Goal: Task Accomplishment & Management: Manage account settings

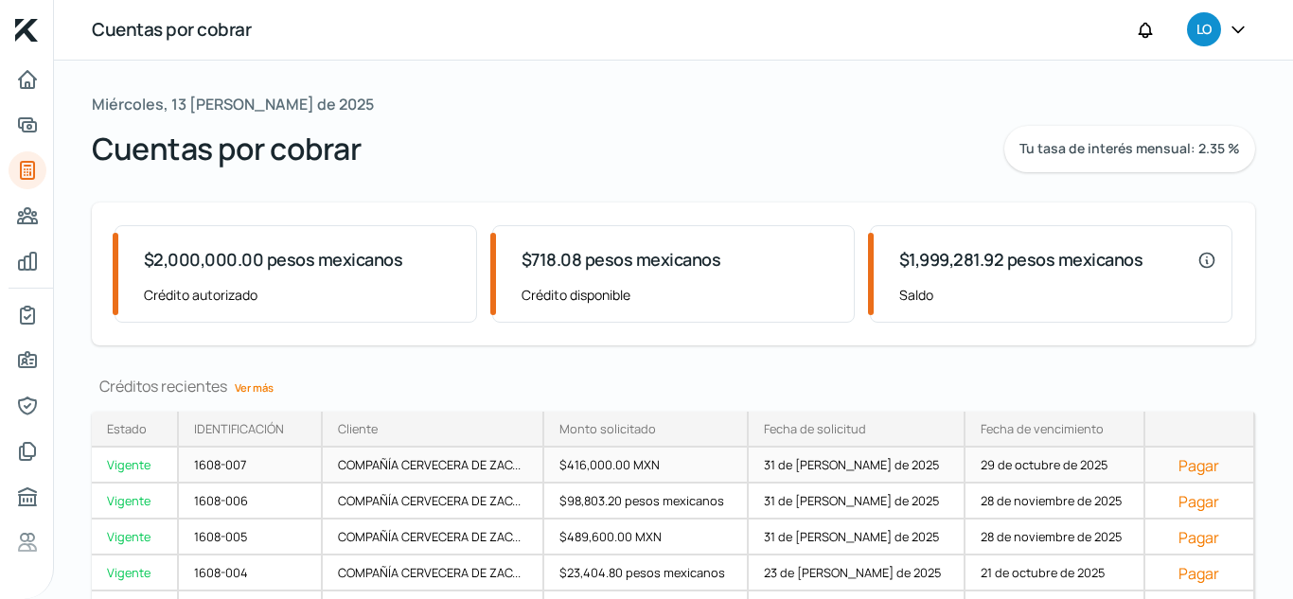
scroll to position [104, 0]
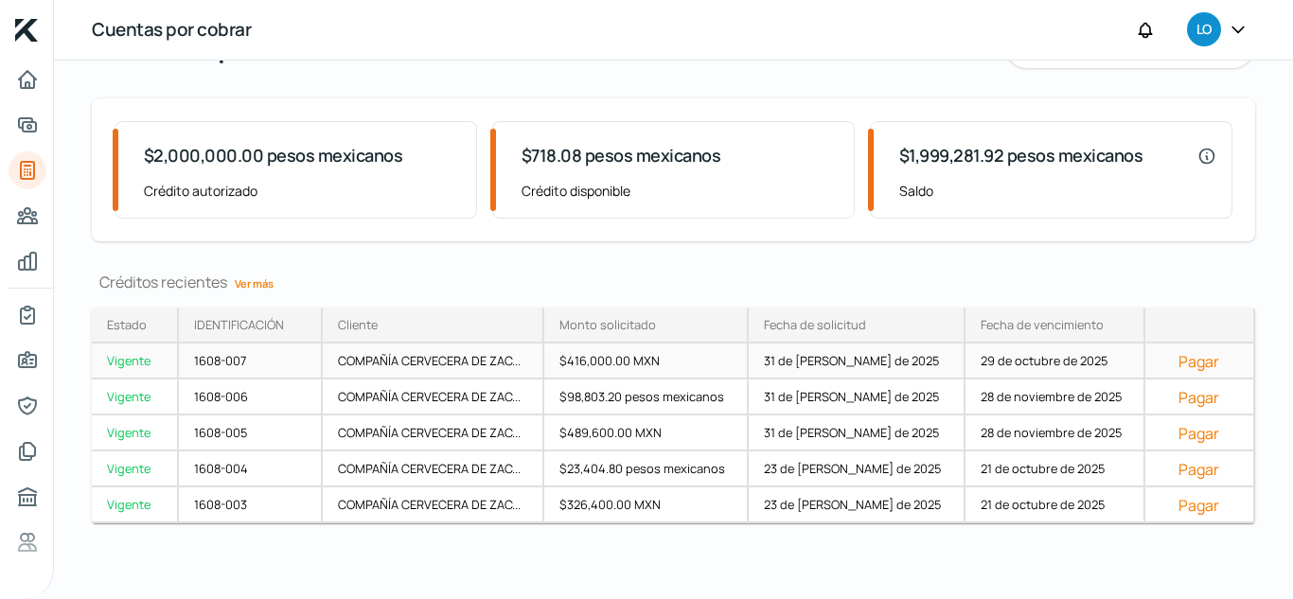
click at [1016, 360] on font "29 de octubre de 2025" at bounding box center [1044, 360] width 127 height 17
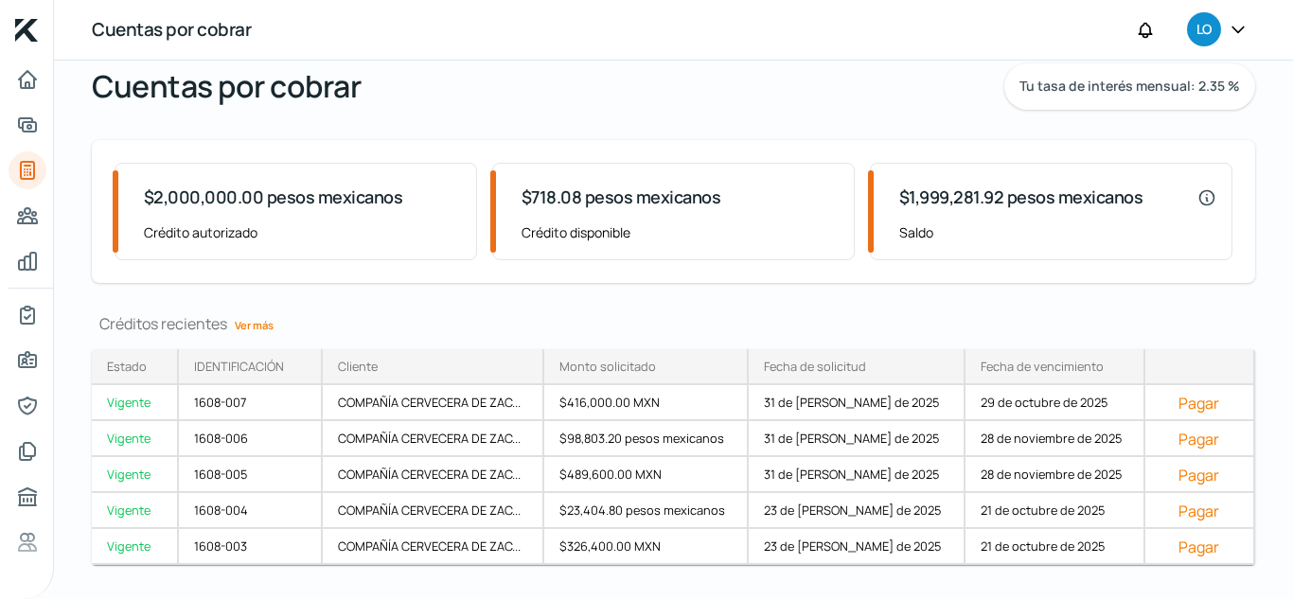
scroll to position [104, 0]
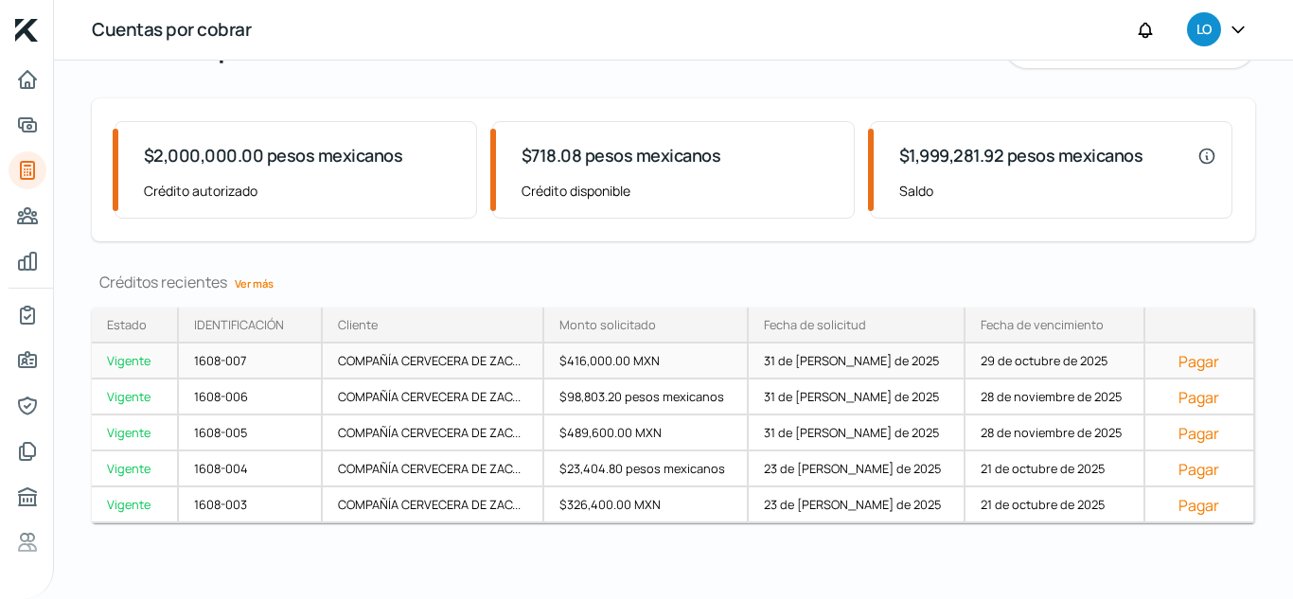
click at [1178, 368] on font "Pagar" at bounding box center [1198, 361] width 41 height 21
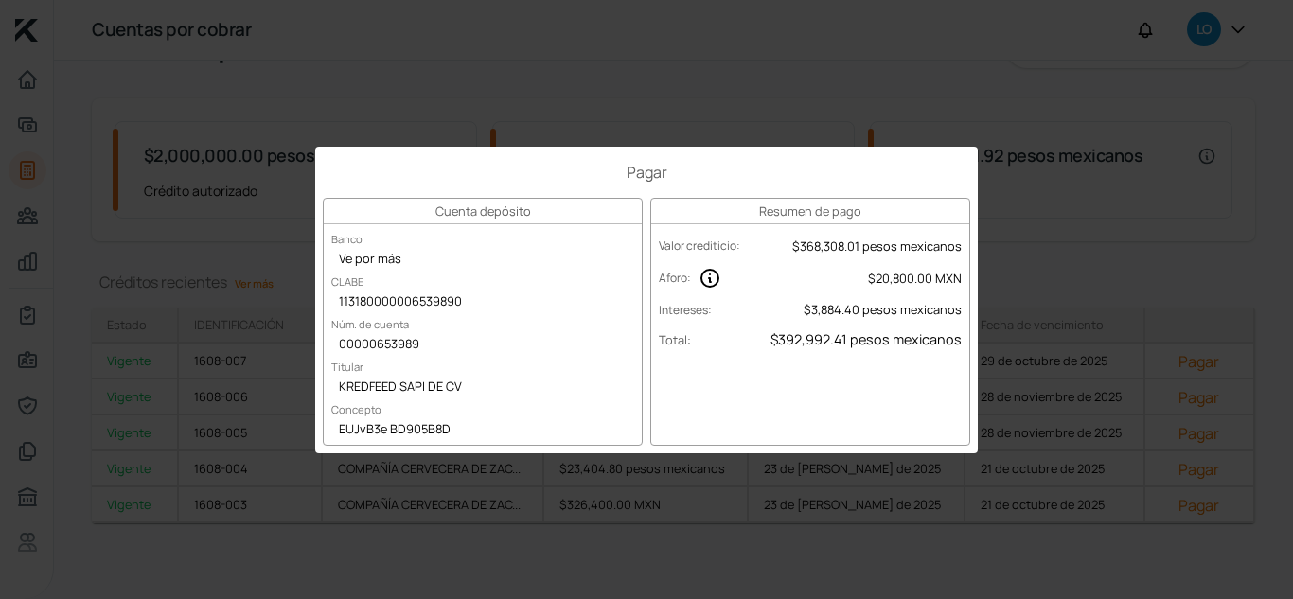
click at [975, 142] on div "Pagar Cuenta depósito Banco Ve por más [PERSON_NAME] 113180000006539890 Núm. de…" at bounding box center [646, 299] width 1293 height 599
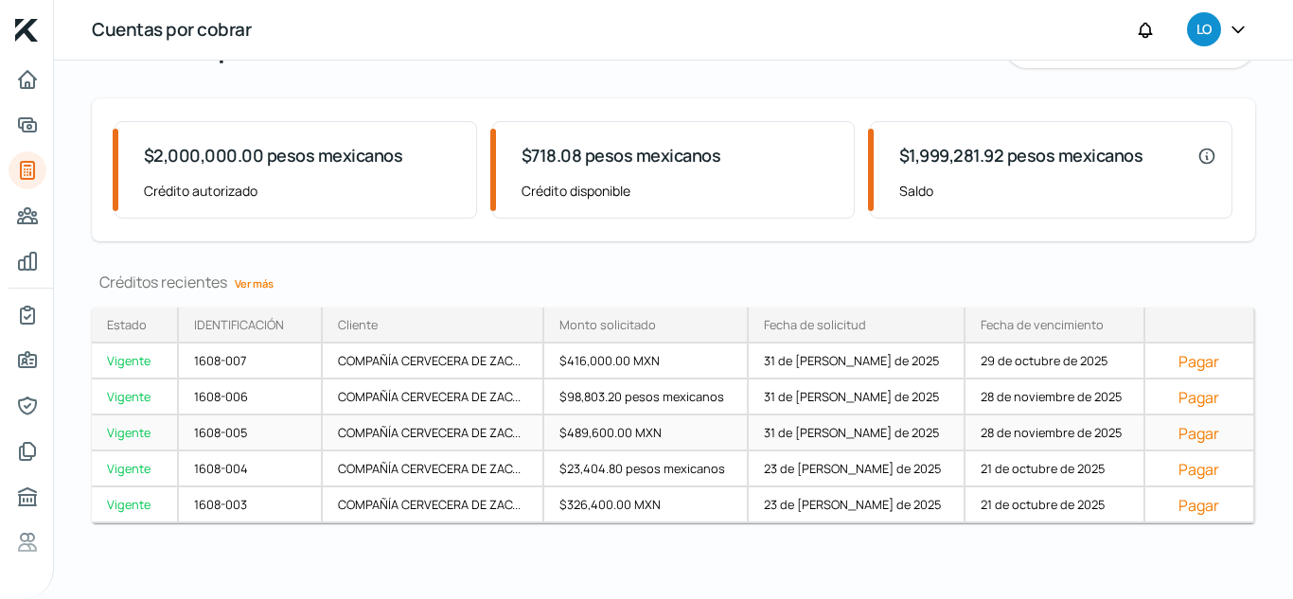
click at [1186, 433] on font "Pagar" at bounding box center [1198, 433] width 41 height 21
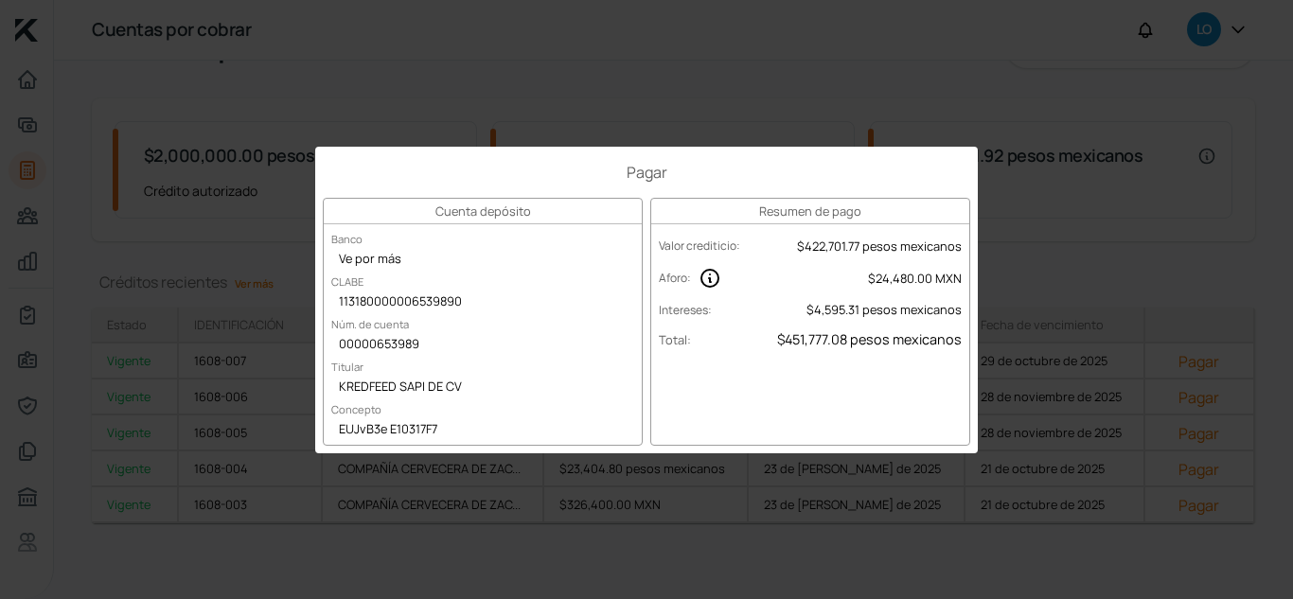
click at [1037, 157] on div "Pagar Cuenta depósito Banco Ve por más [PERSON_NAME] 113180000006539890 Núm. de…" at bounding box center [646, 299] width 1293 height 599
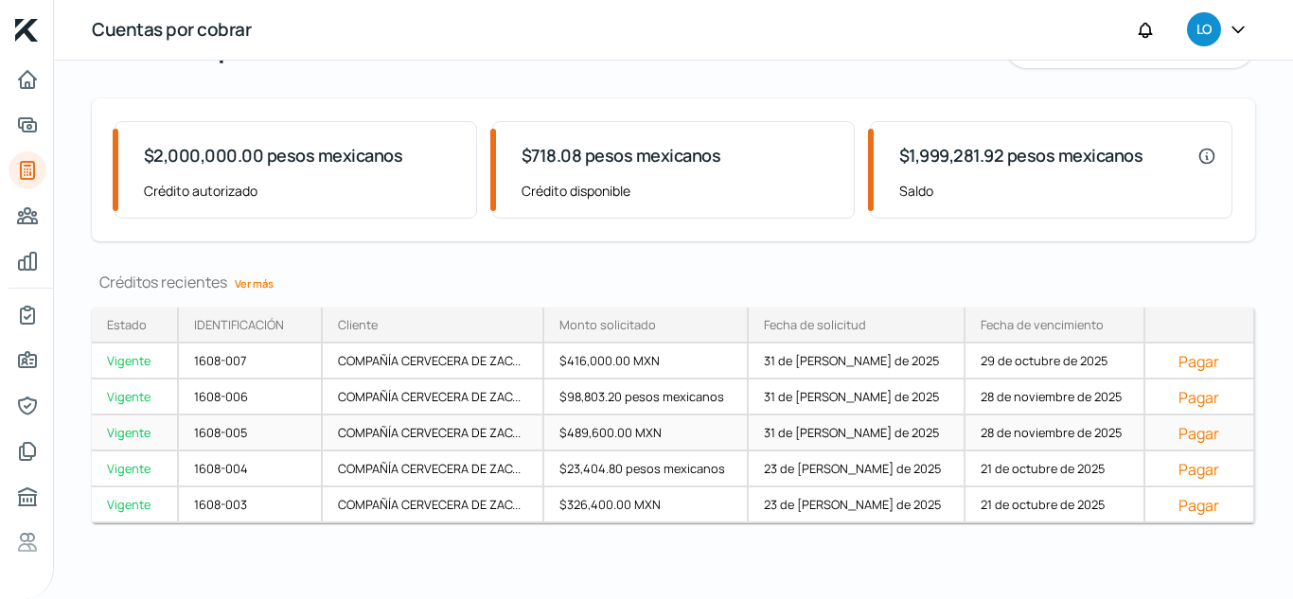
click at [609, 437] on font "$489,600.00 MXN" at bounding box center [610, 432] width 102 height 17
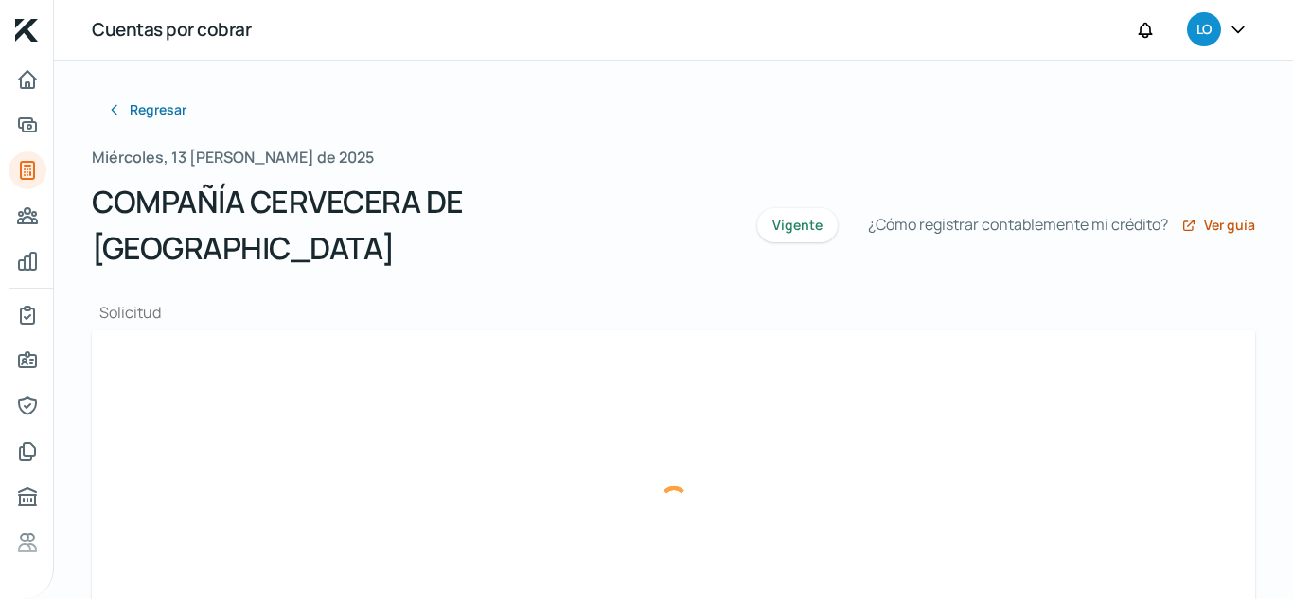
type input "LSR131107KF0_FACTURA_CFDi-62484_CZA890112KS6.xml"
type input "LSR131107KF0_FACTURA_CFDi-62484_CZA890112KS6.pdf"
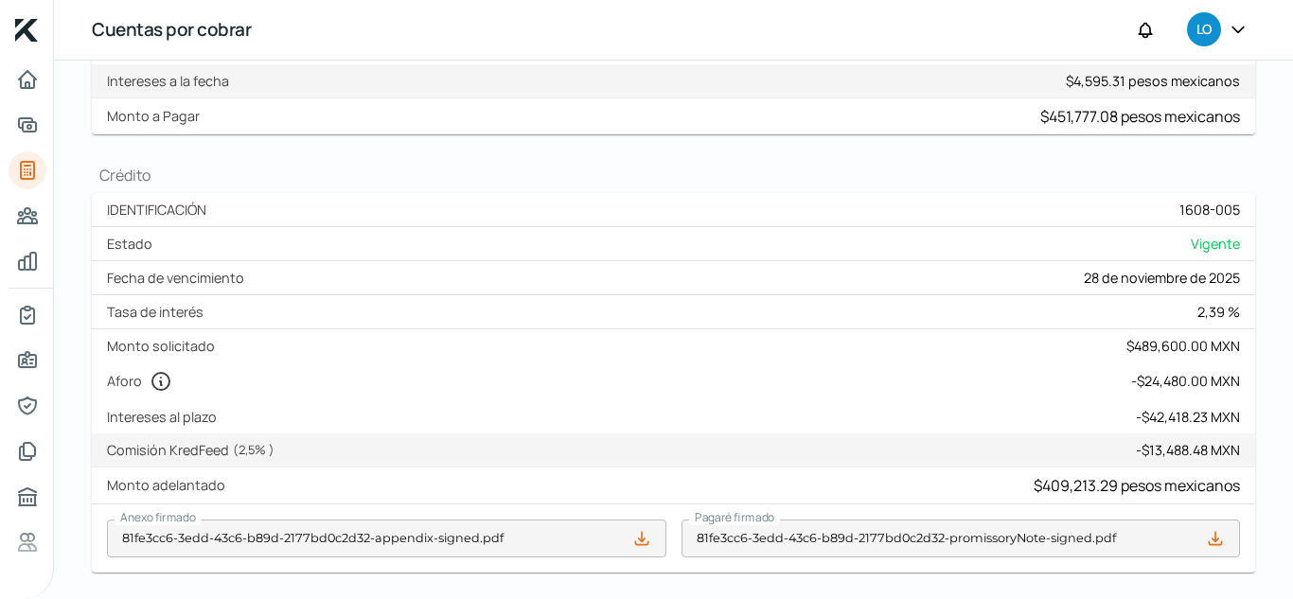
scroll to position [113, 0]
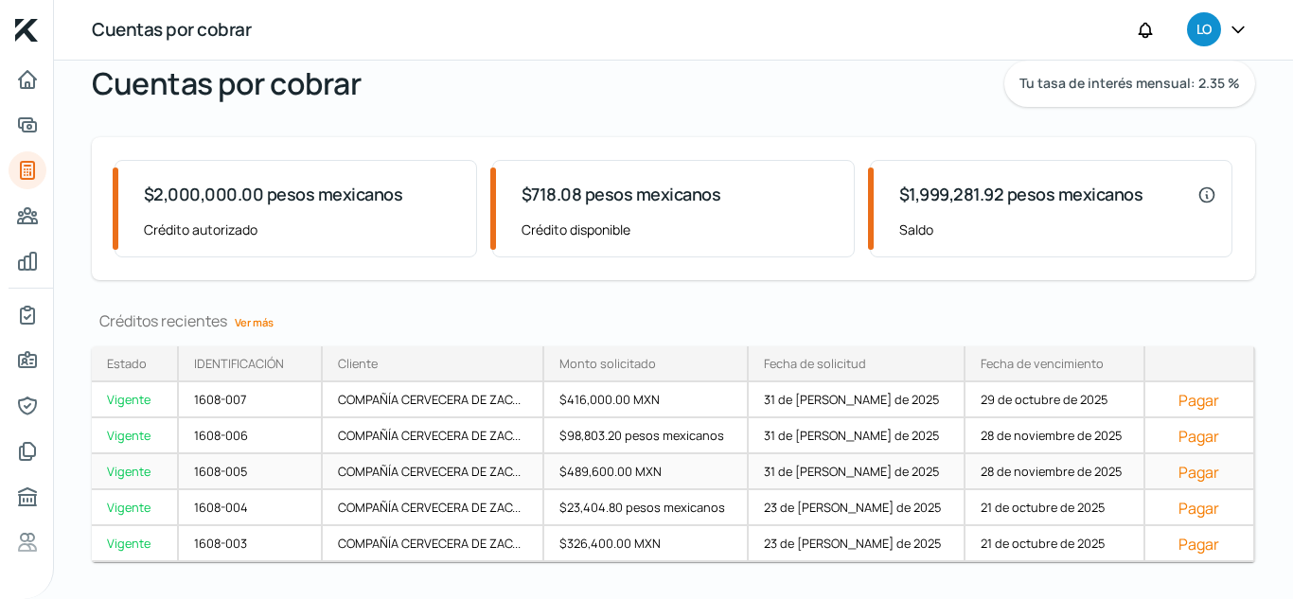
scroll to position [104, 0]
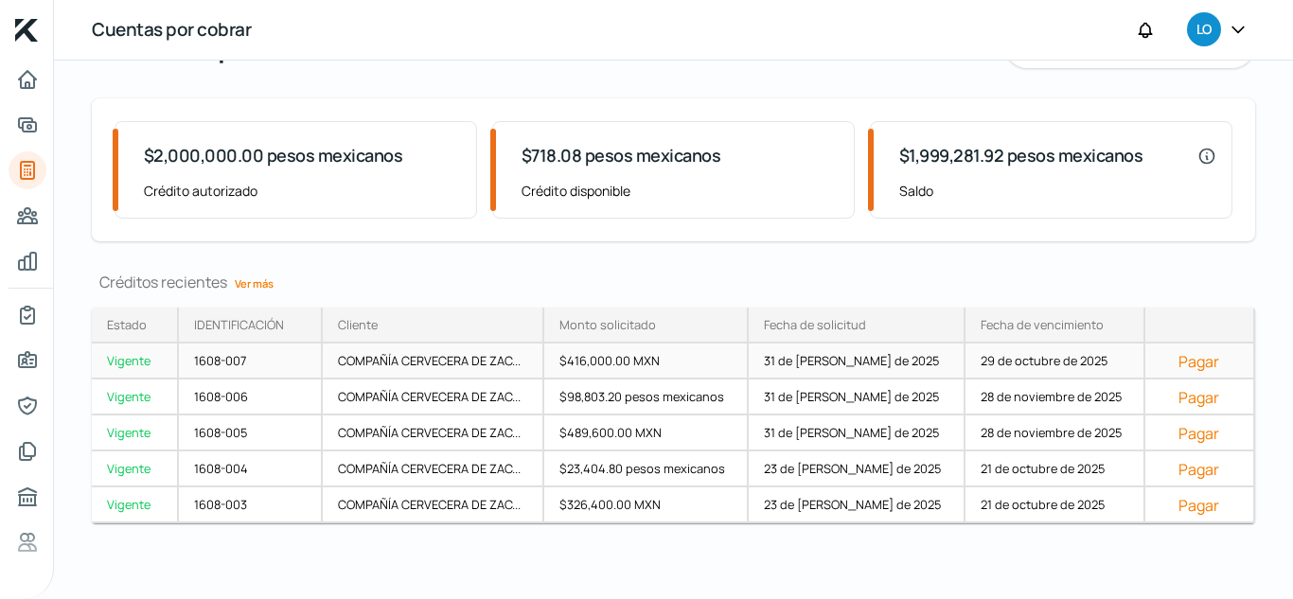
click at [622, 359] on font "$416,000.00 MXN" at bounding box center [609, 360] width 100 height 17
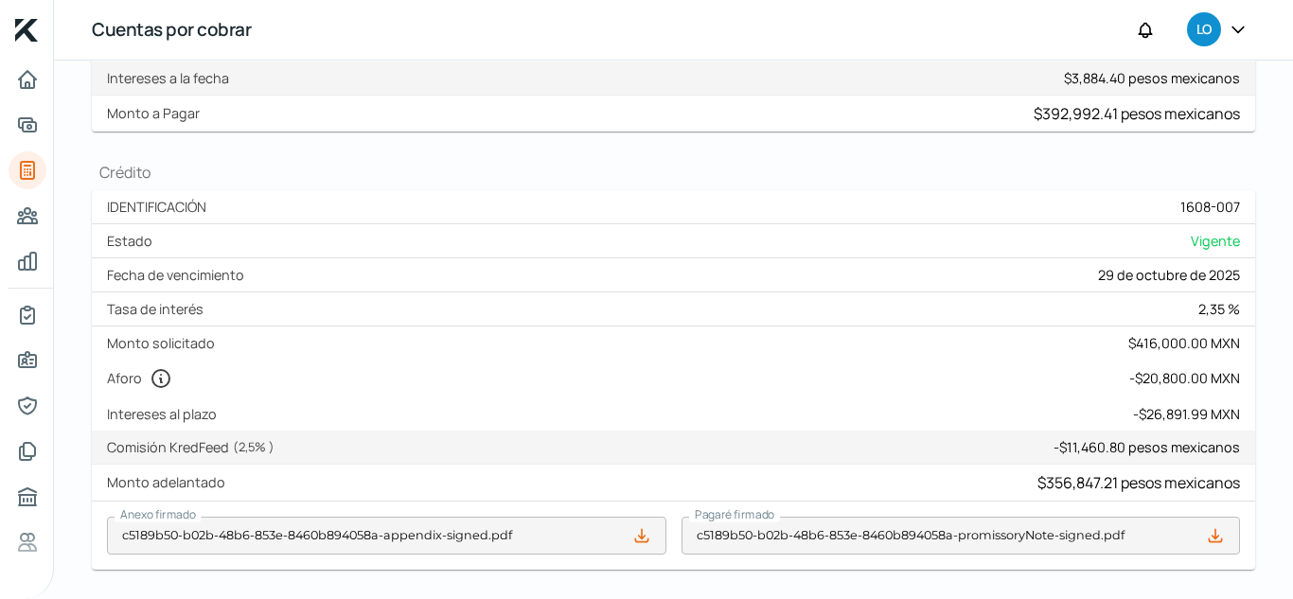
scroll to position [379, 0]
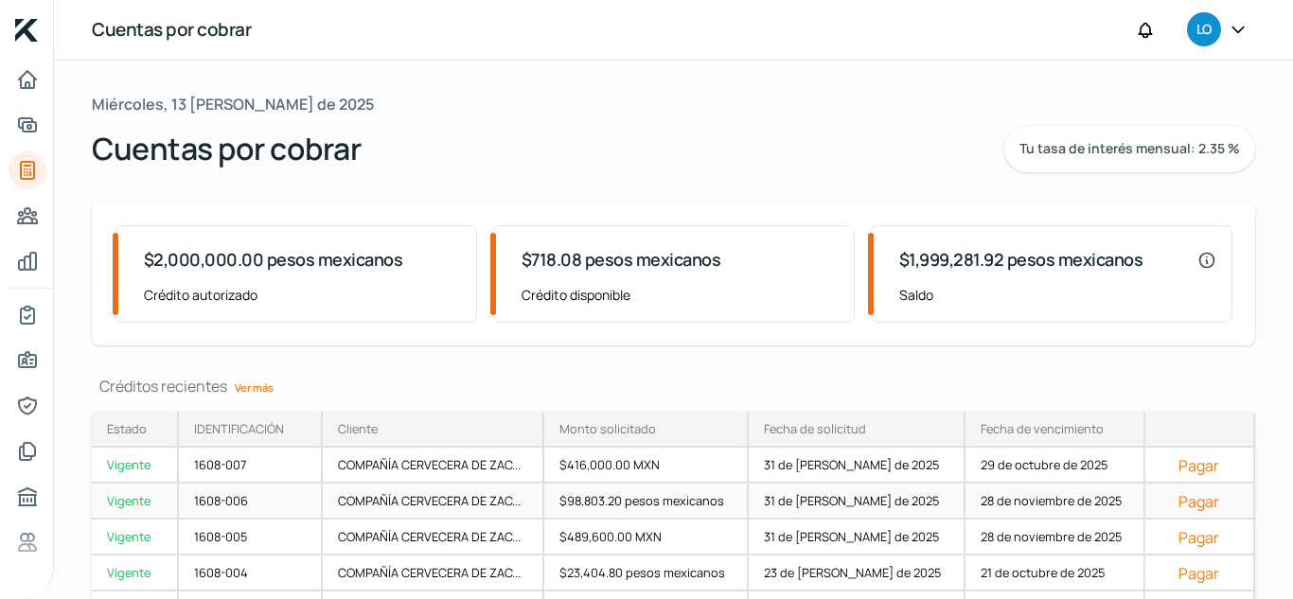
click at [596, 509] on div "$98,803.20 pesos mexicanos" at bounding box center [646, 502] width 204 height 36
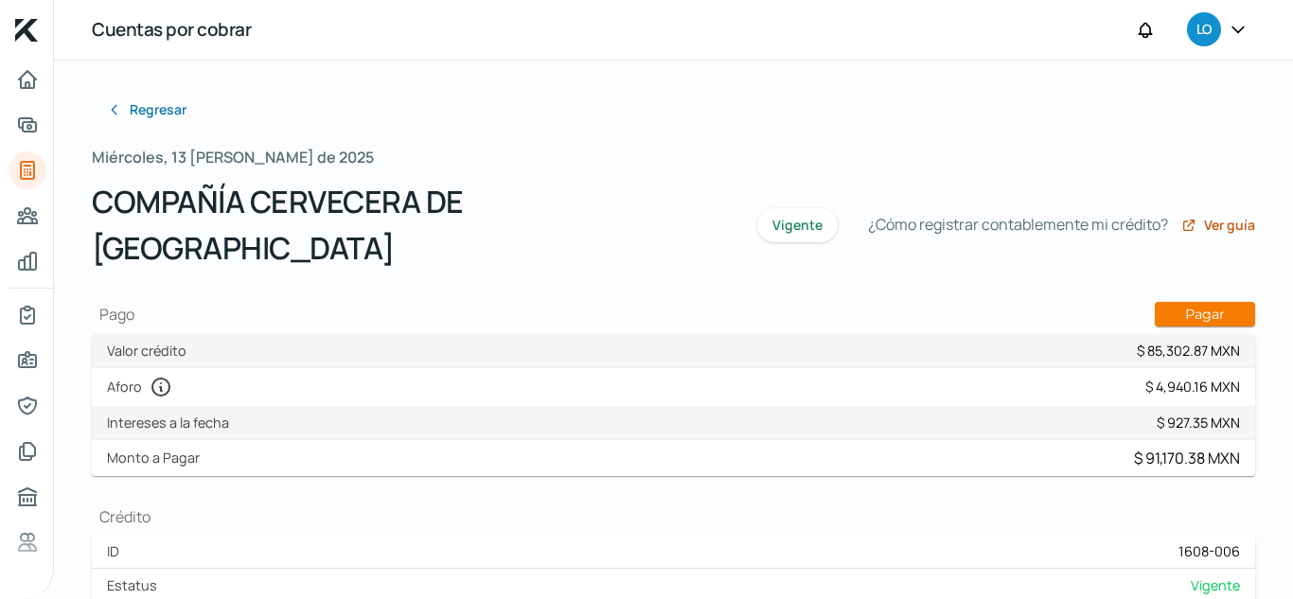
type input "LSR131107KF0_FACTURA_CFDi-62755_CZA890112KS6.xml"
type input "LSR131107KF0_FACTURA_CFDi-62755_CZA890112KS6.pdf"
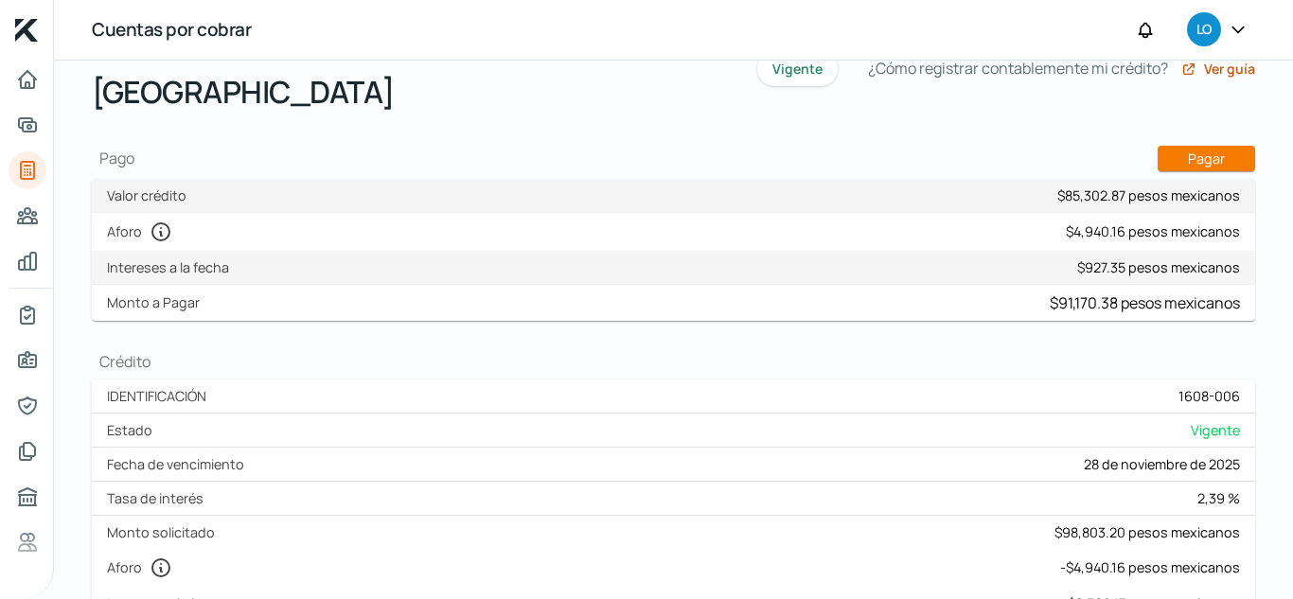
scroll to position [189, 0]
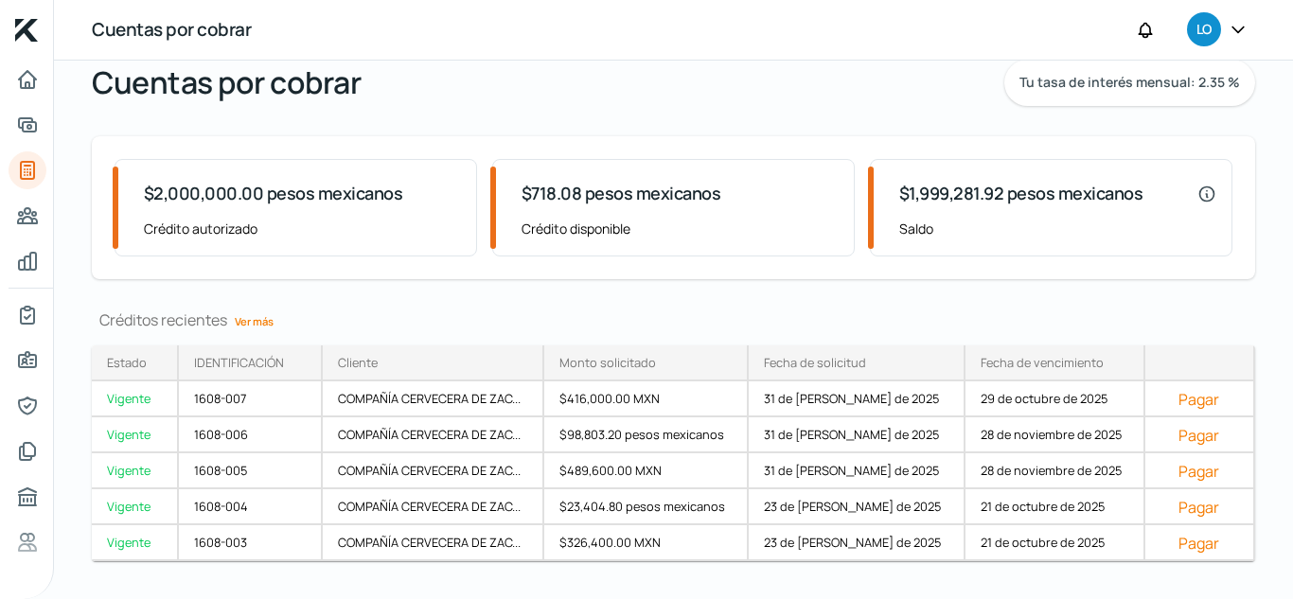
scroll to position [95, 0]
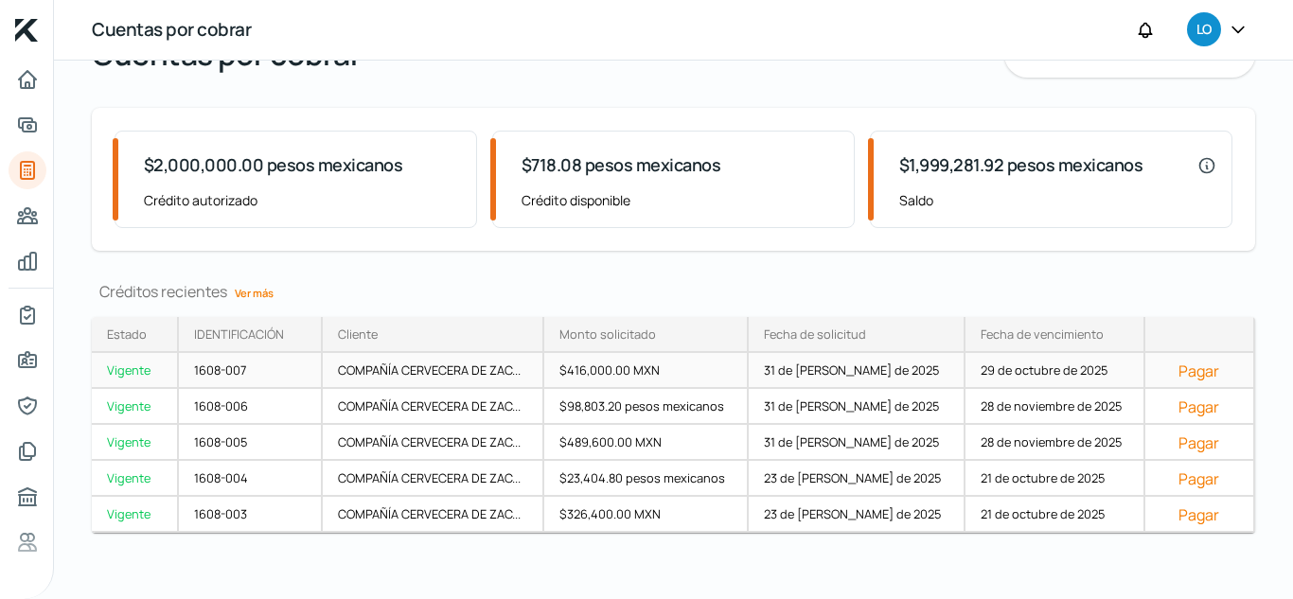
click at [627, 370] on font "$416,000.00 MXN" at bounding box center [609, 370] width 100 height 17
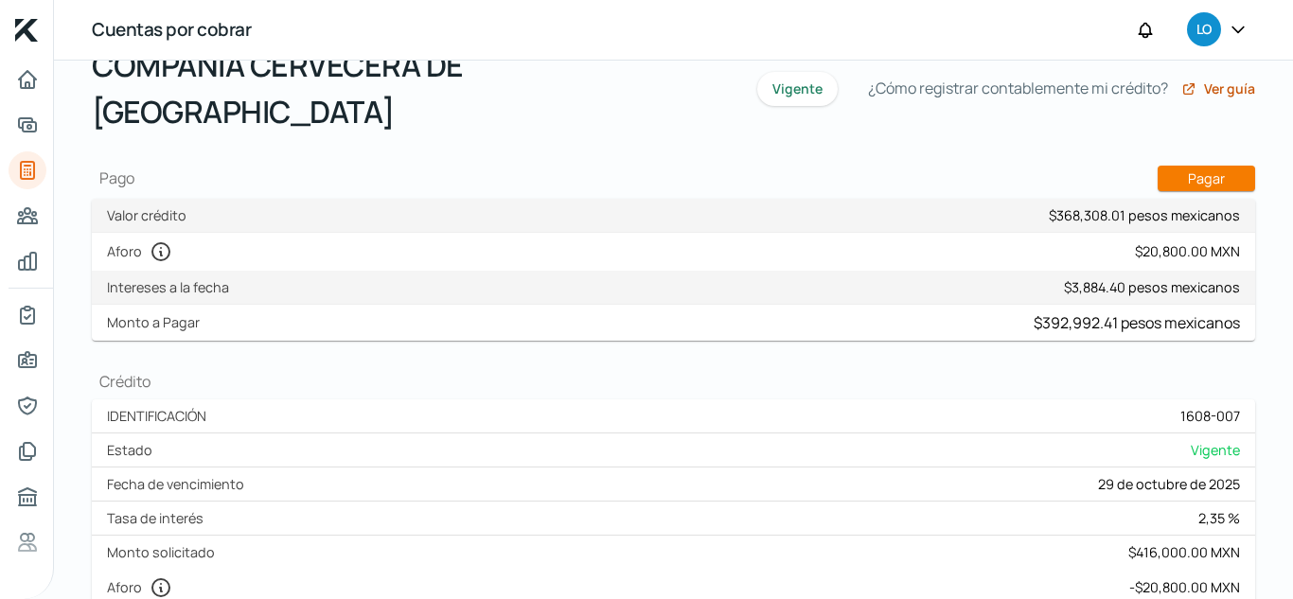
scroll to position [379, 0]
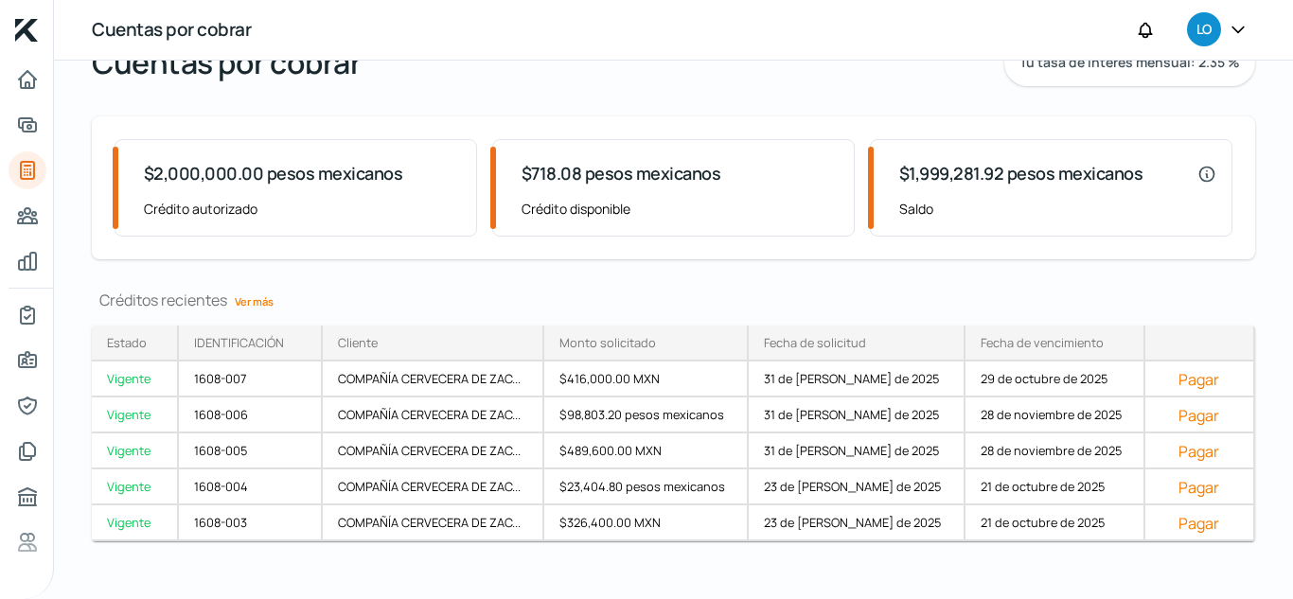
scroll to position [104, 0]
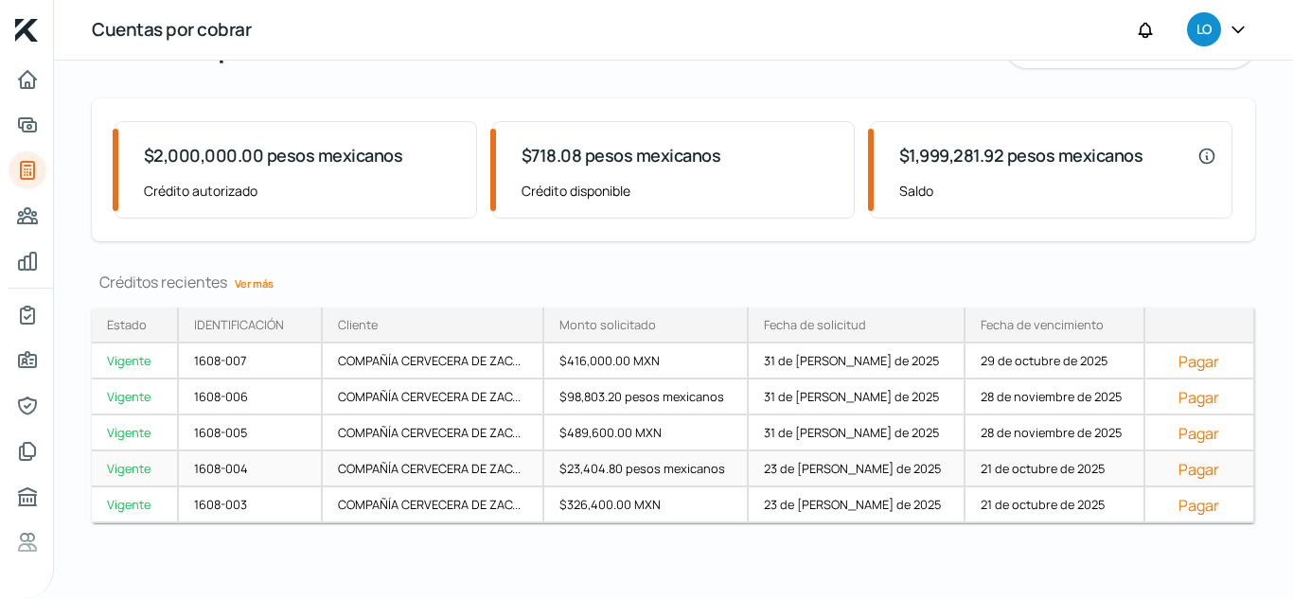
click at [616, 471] on font "$23,404.80 pesos mexicanos" at bounding box center [642, 468] width 166 height 17
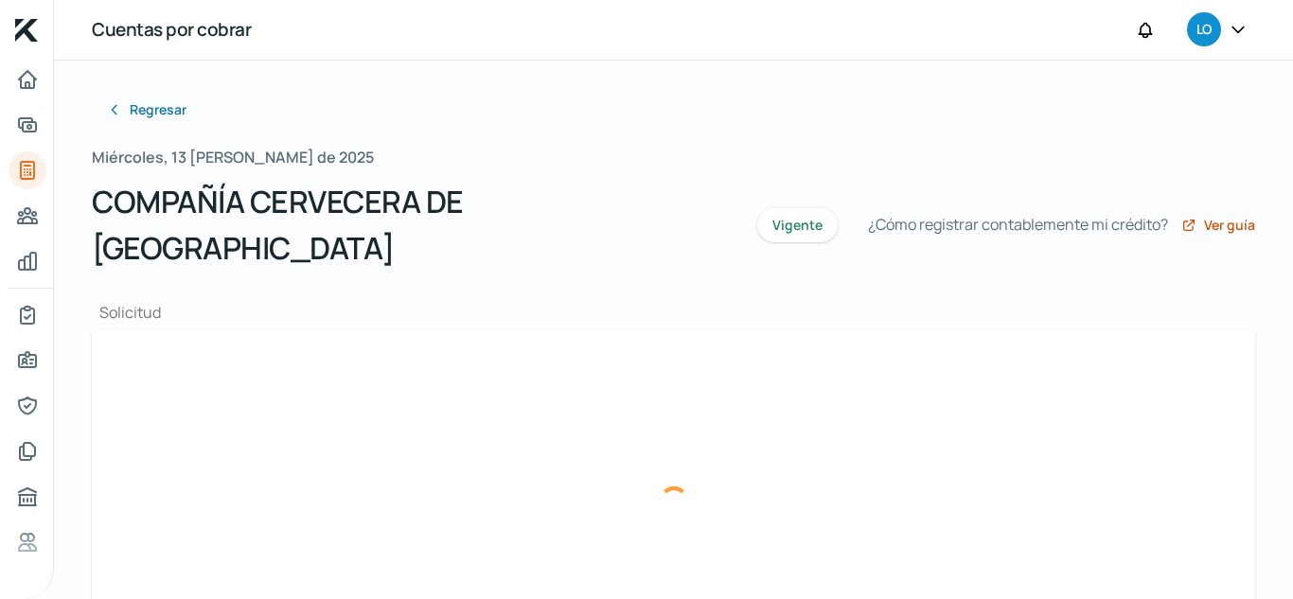
type input "LSR131107KF0_FACTURA_CFDi-62337_CZA890112KS6.xml"
type input "LSR131107KF0_FACTURA_CFDi-62337_CZA890112KS6.pdf"
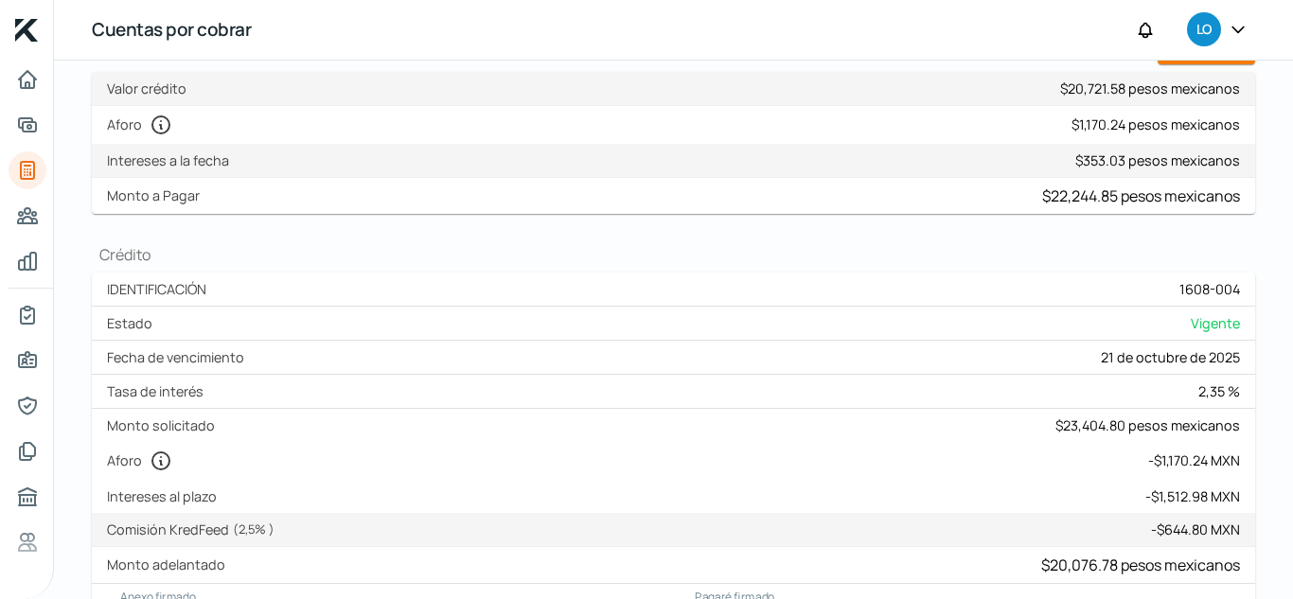
scroll to position [284, 0]
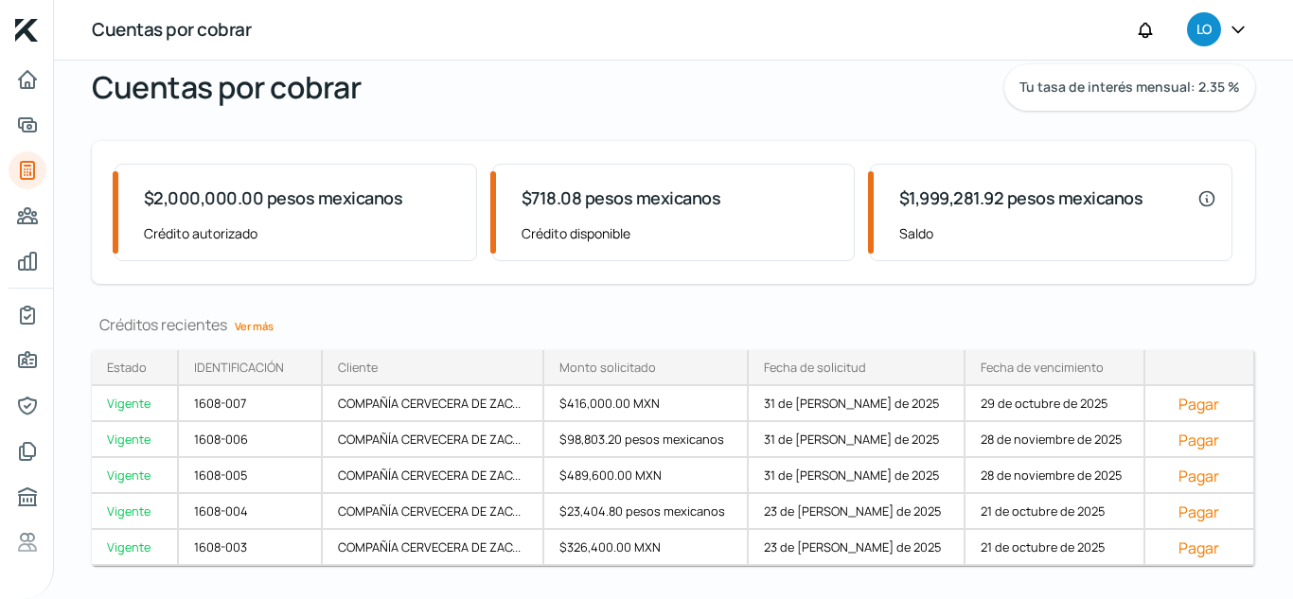
scroll to position [95, 0]
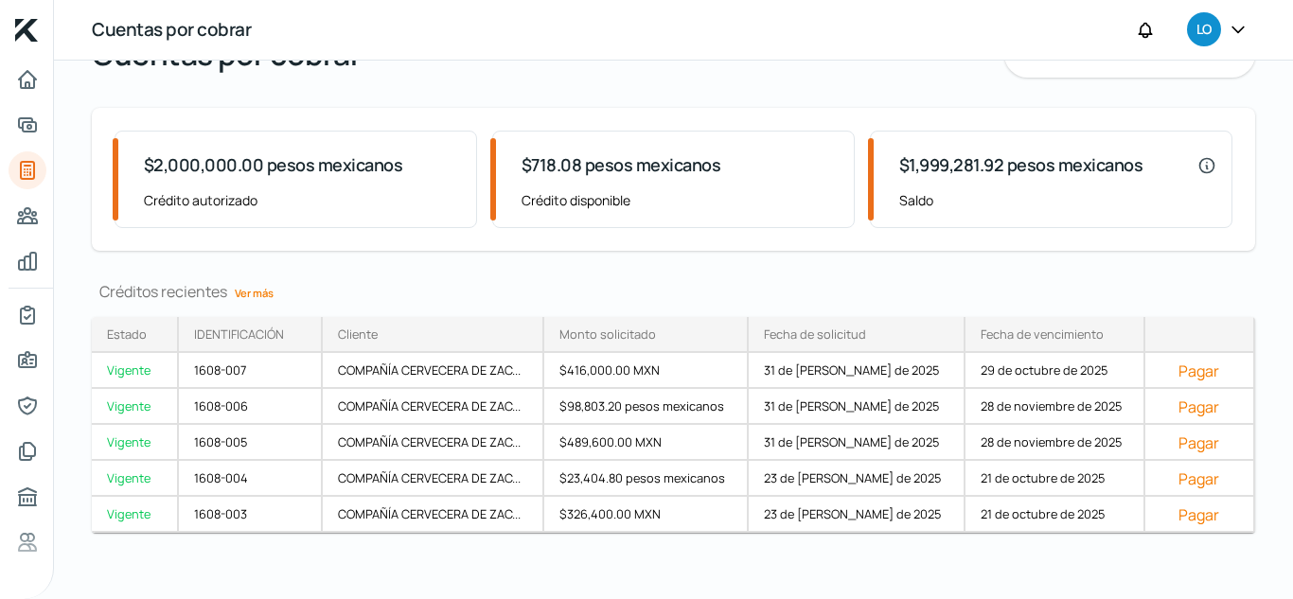
click at [246, 291] on font "Ver más" at bounding box center [254, 293] width 39 height 14
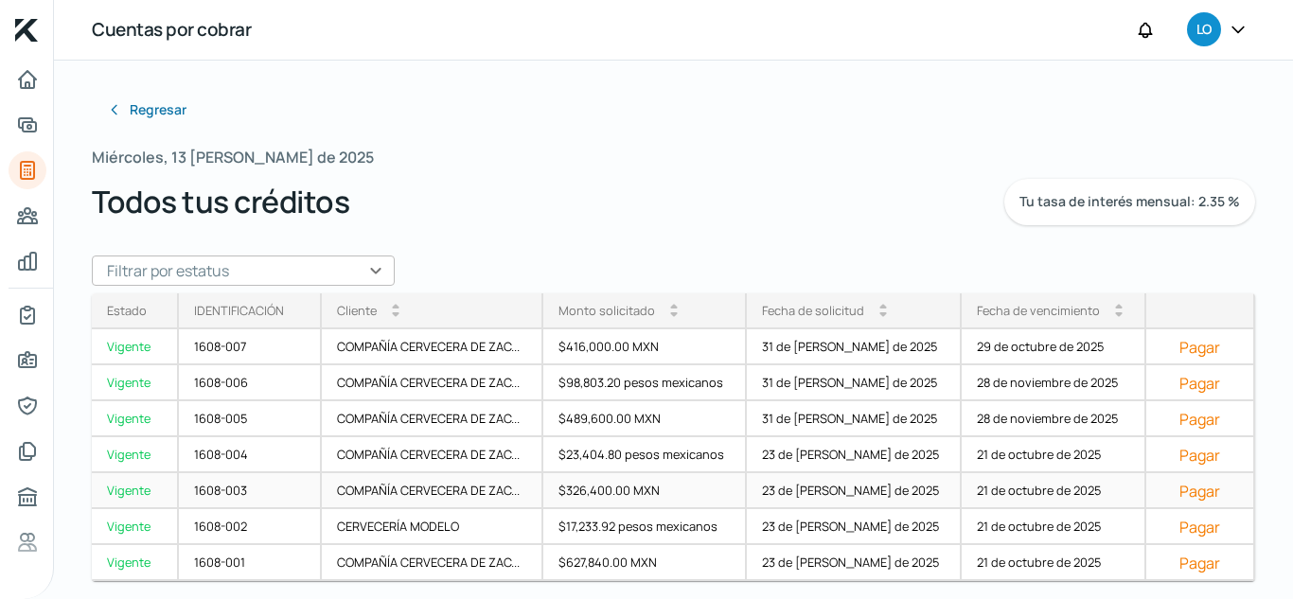
click at [594, 493] on font "$326,400.00 MXN" at bounding box center [608, 490] width 101 height 17
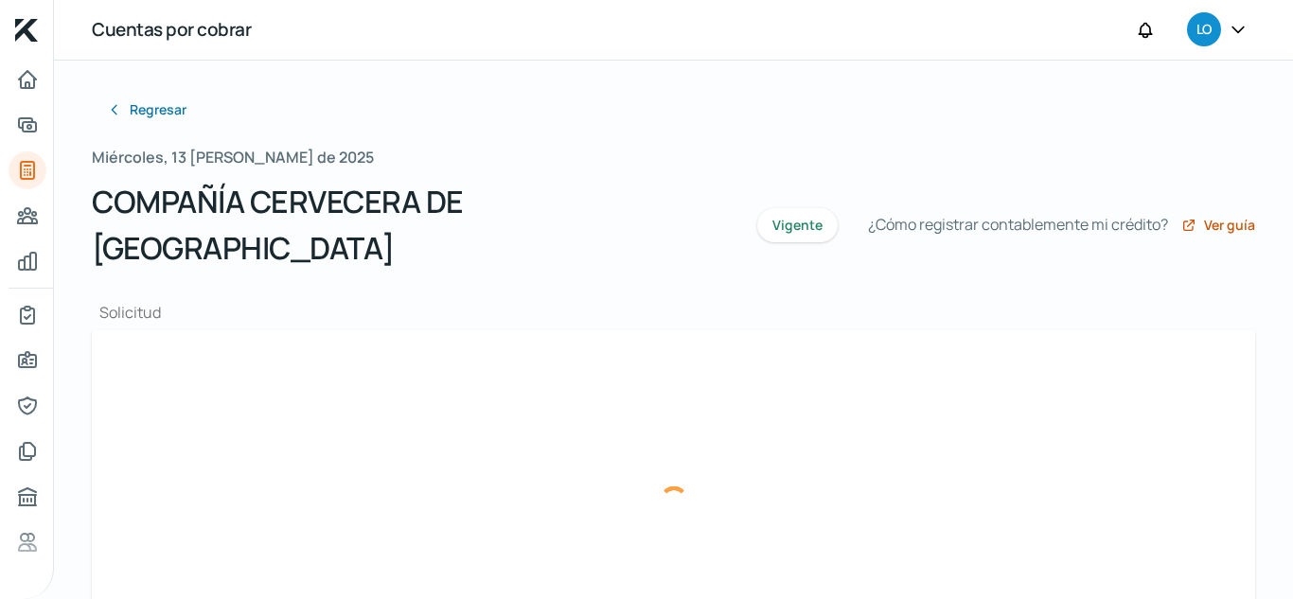
type input "LSR131107KF0_FACTURA_CFDi-62284_CZA890112KS6.xml"
type input "LSR131107KF0_FACTURA_CFDi-62284_CZA890112KS6.pdf"
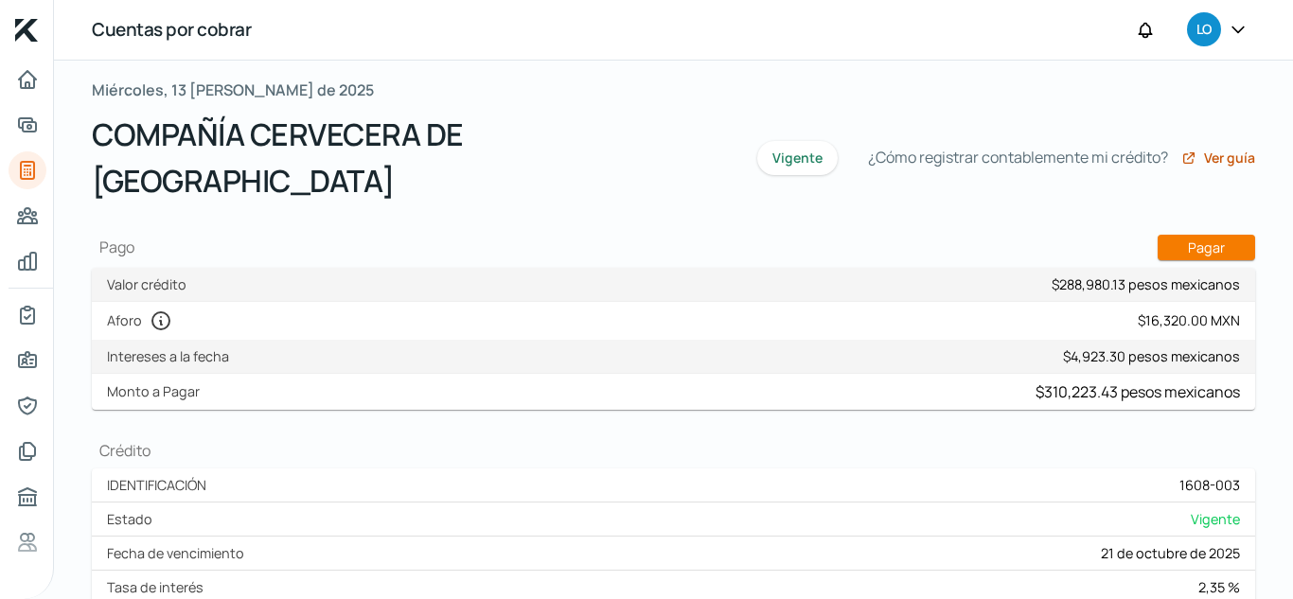
scroll to position [95, 0]
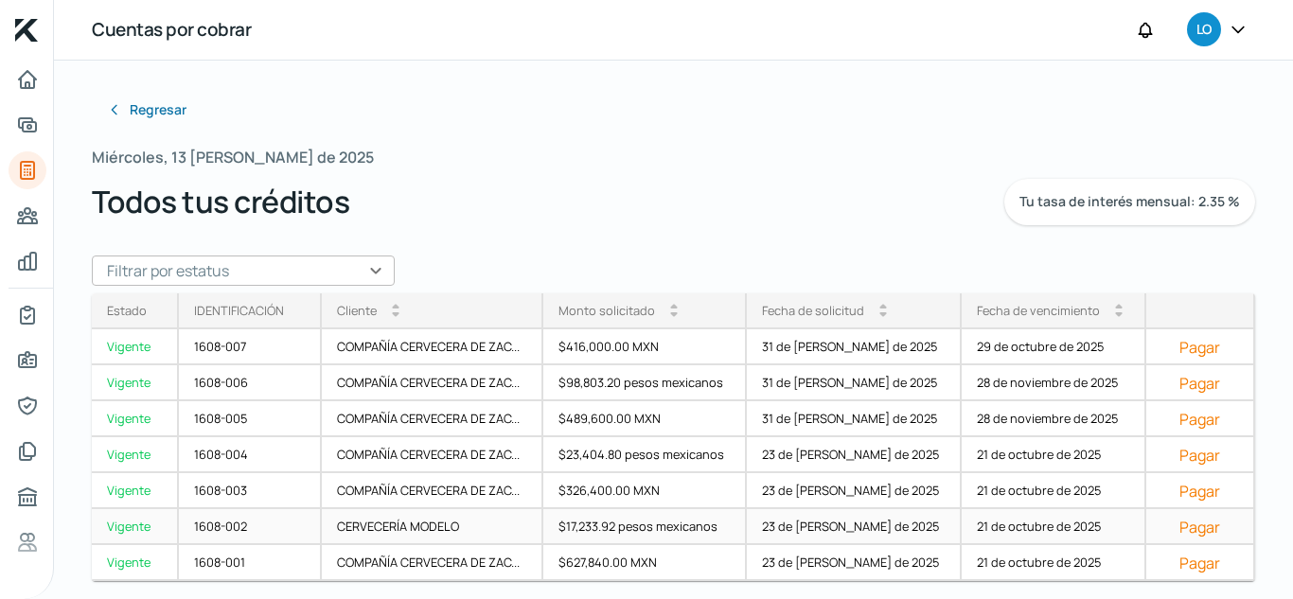
click at [607, 526] on font "$17,233.92 pesos mexicanos" at bounding box center [637, 526] width 159 height 17
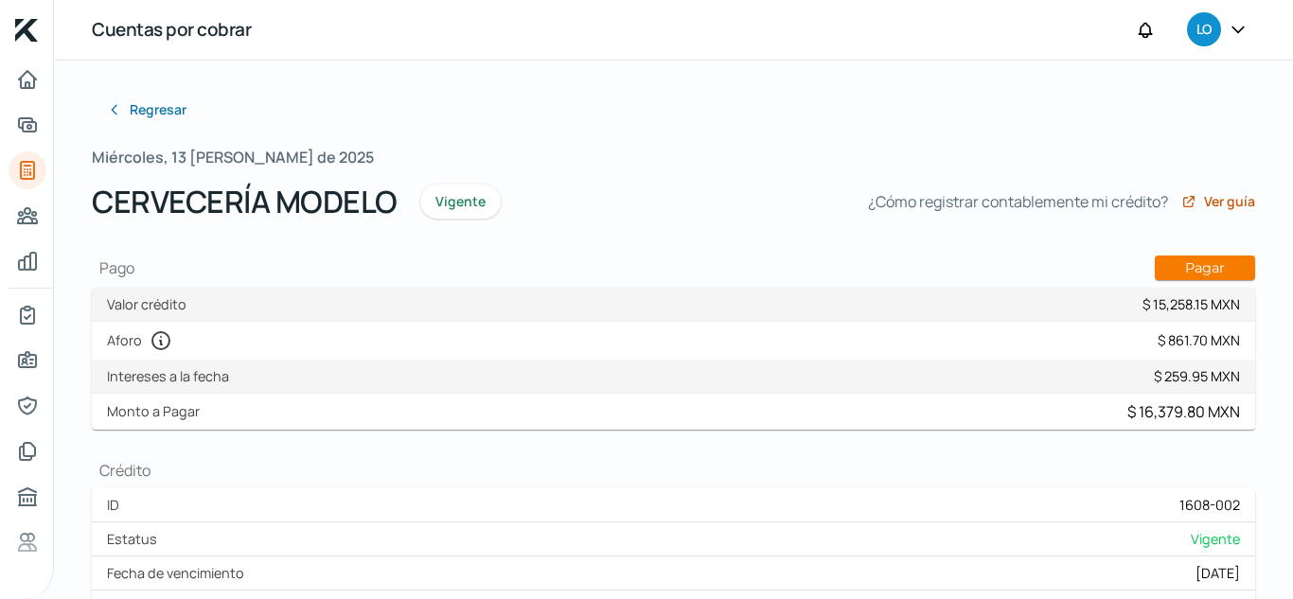
type input "LSR131107KF0_FACTURA_CFDi-62157_CMO810331HW2.xml"
type input "LSR131107KF0_FACTURA_CFDi-62157_CMO810331HW2.pdf"
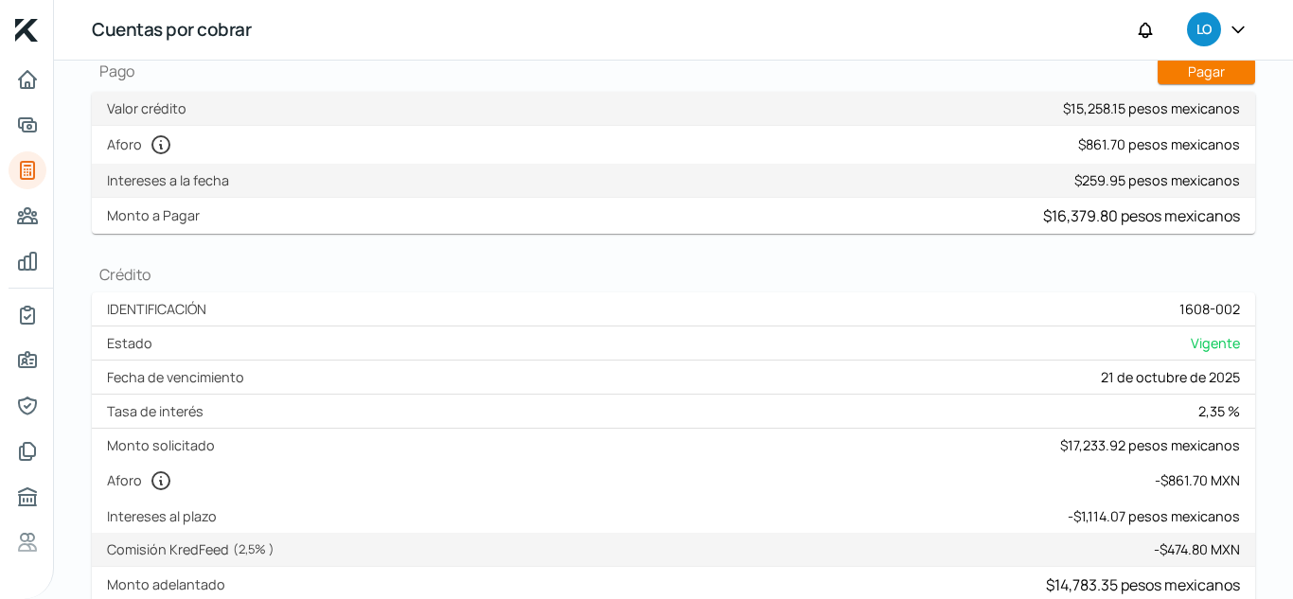
scroll to position [95, 0]
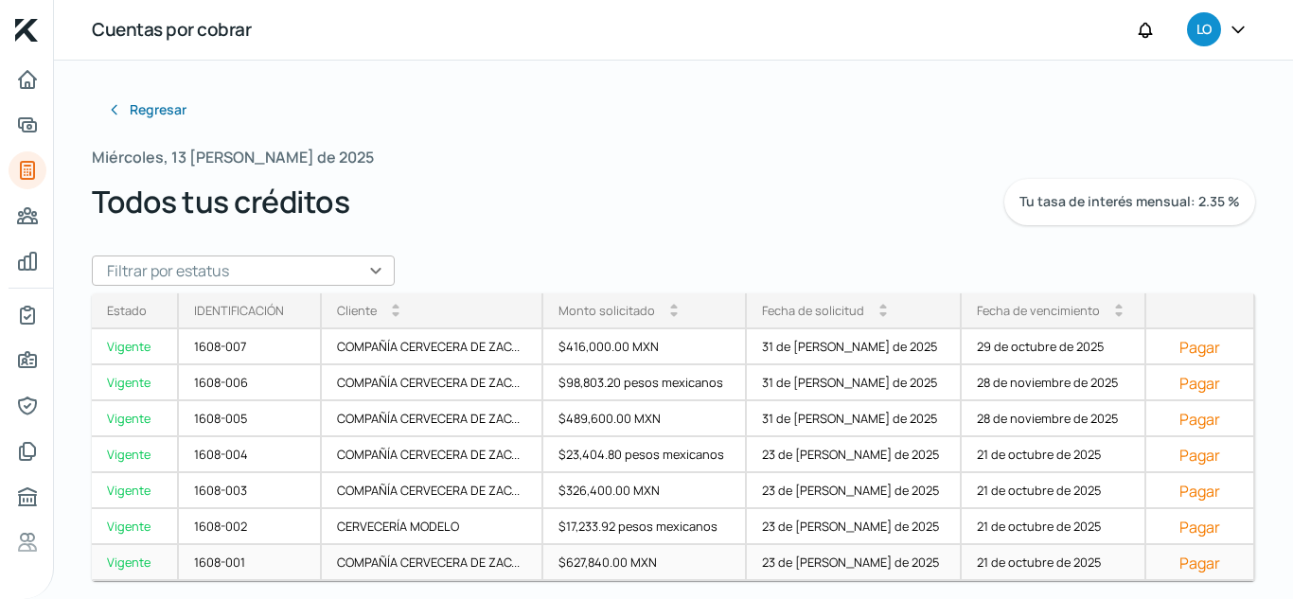
click at [603, 568] on font "$627,840.00 MXN" at bounding box center [607, 562] width 98 height 17
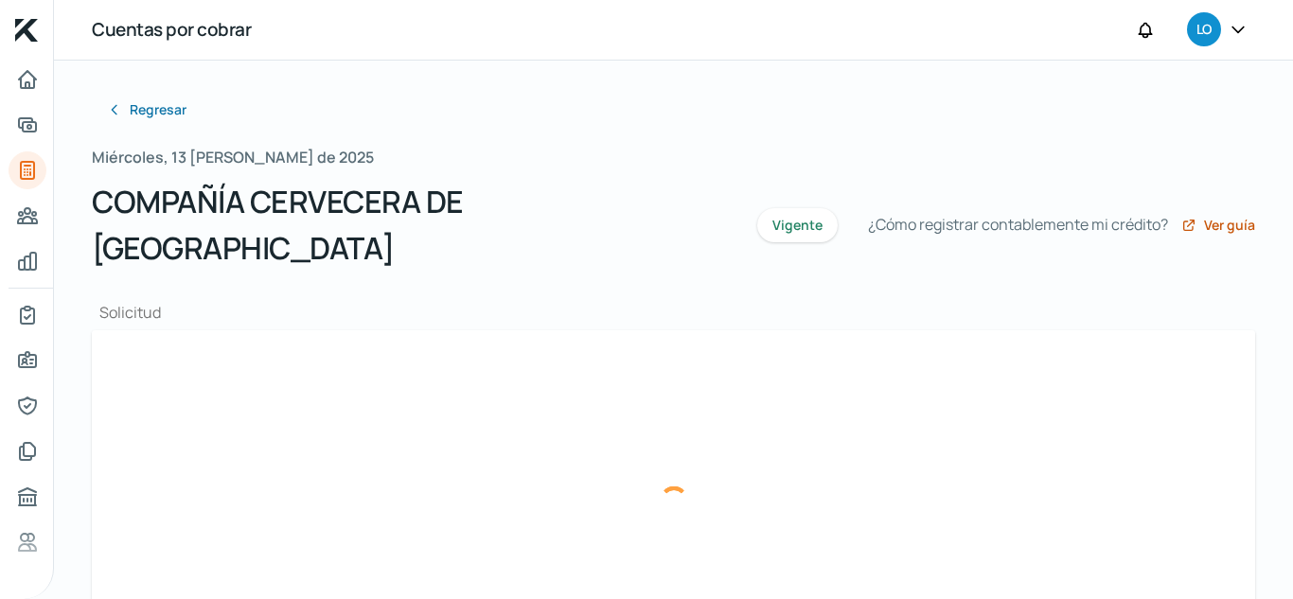
type input "LSR131107KF0_FACTURA_CFDi-62310_CZA890112KS6.xml"
type input "LSR131107KF0_FACTURA_CFDi-62310_CZA890112KS6.pdf"
